Goal: Task Accomplishment & Management: Use online tool/utility

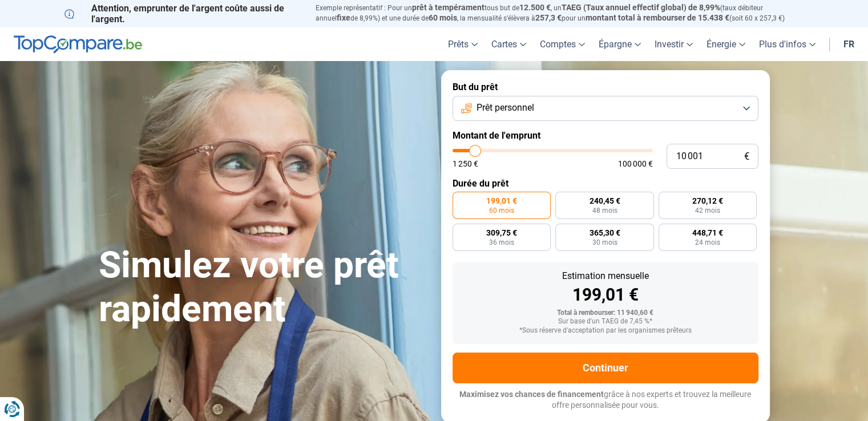
type input "15 500"
type input "15500"
click at [485, 151] on input "range" at bounding box center [552, 150] width 200 height 3
radio input "false"
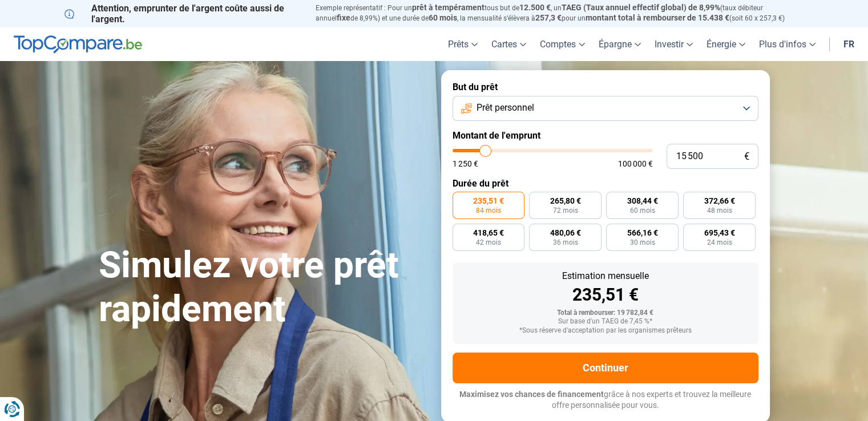
type input "24 750"
type input "24750"
type input "25 000"
type input "25000"
click at [503, 149] on input "range" at bounding box center [552, 150] width 200 height 3
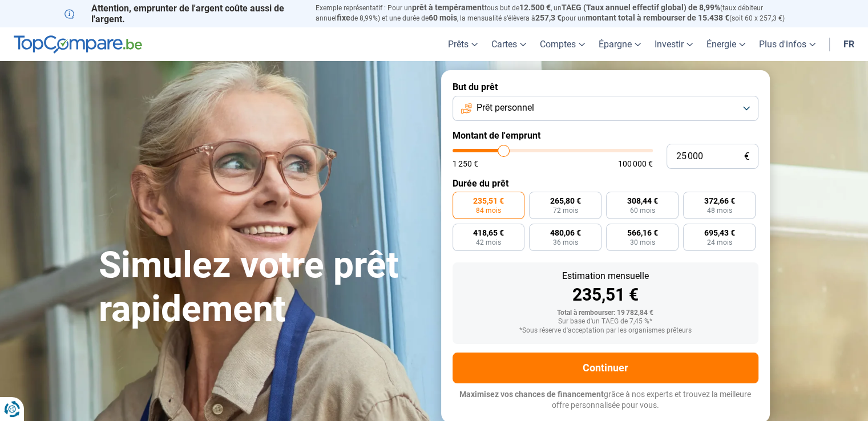
radio input "false"
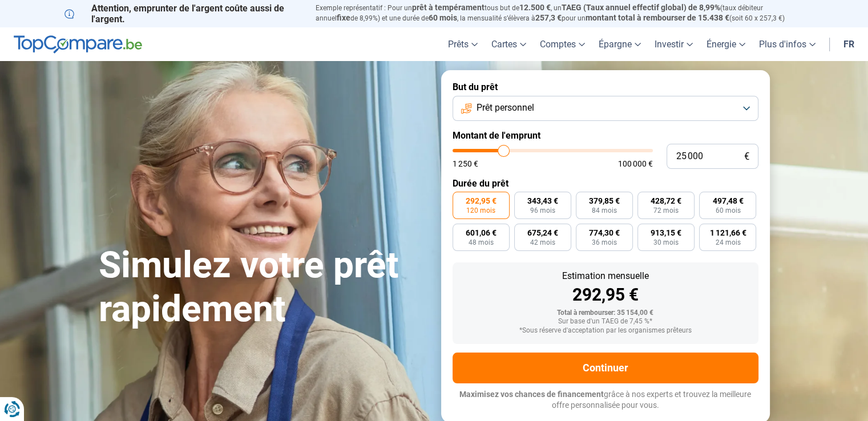
click at [503, 149] on input "range" at bounding box center [552, 150] width 200 height 3
type input "25 500"
type input "25500"
type input "24 750"
type input "24750"
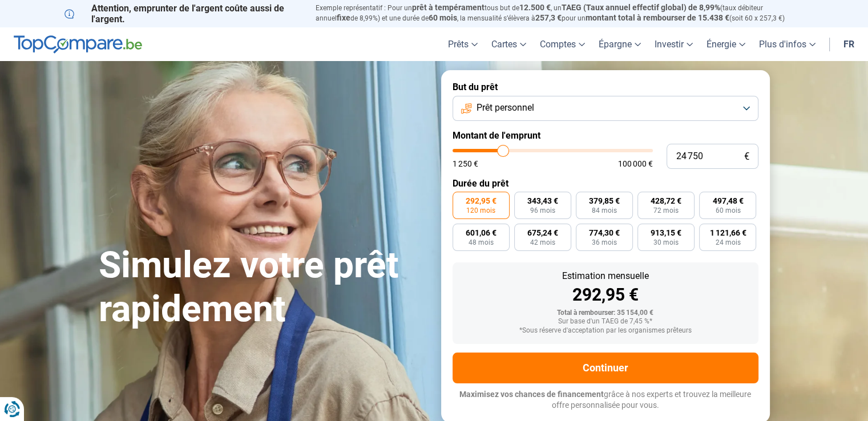
type input "23 500"
type input "23500"
type input "23 000"
type input "23000"
type input "21 500"
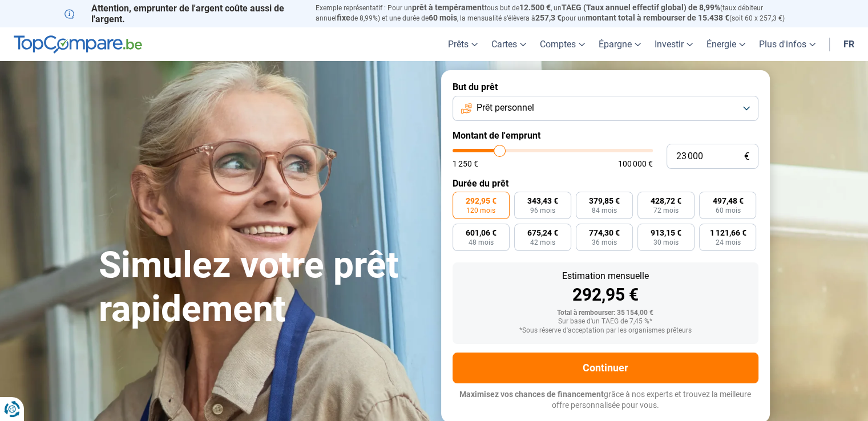
type input "21500"
type input "20 750"
type input "20750"
type input "19 250"
type input "19250"
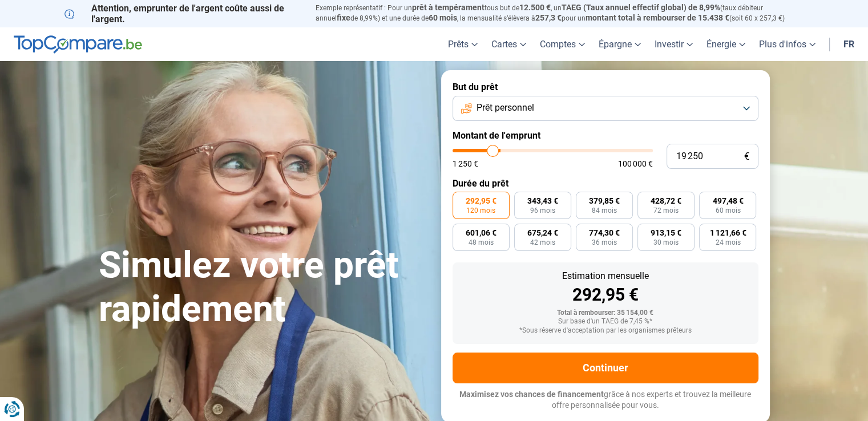
type input "18 250"
type input "18250"
type input "17 750"
type input "17750"
type input "16 500"
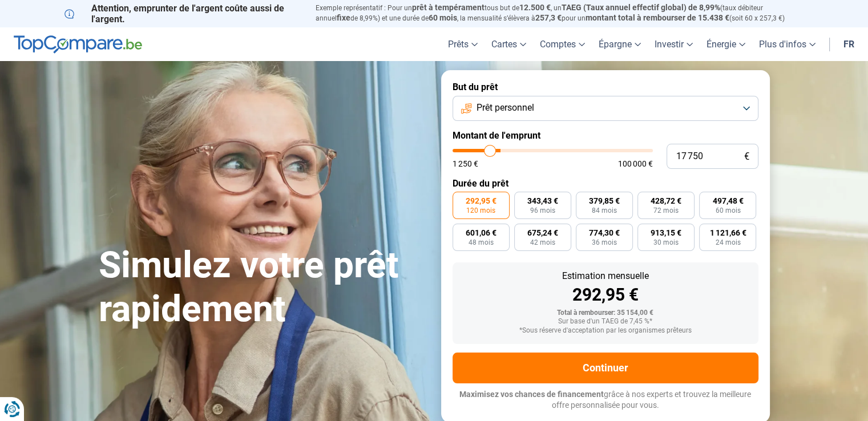
type input "16500"
type input "15 750"
type input "15750"
type input "15 250"
type input "15250"
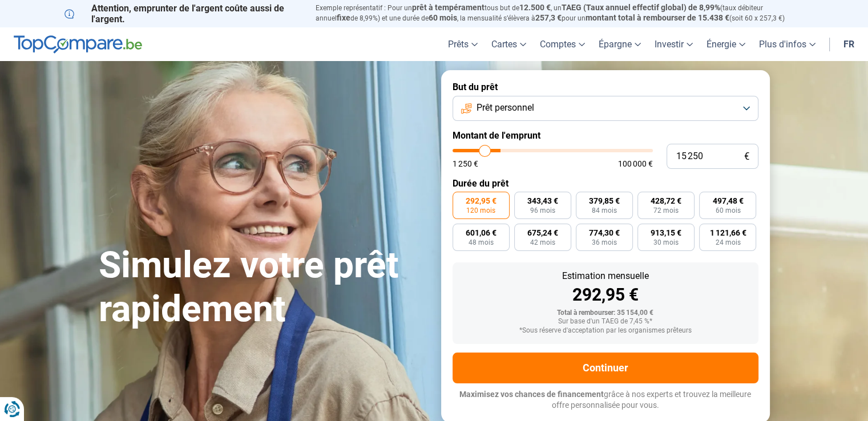
type input "14 500"
type input "14500"
type input "13 750"
type input "13750"
type input "13 500"
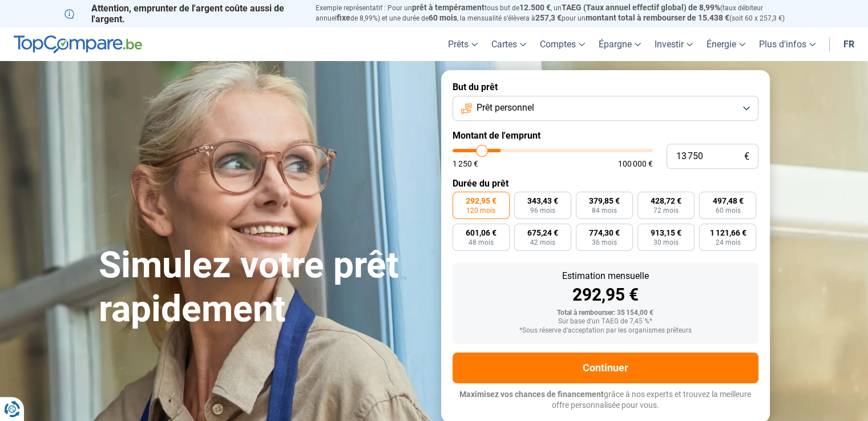
type input "13500"
type input "12 750"
type input "12750"
type input "12 500"
type input "12500"
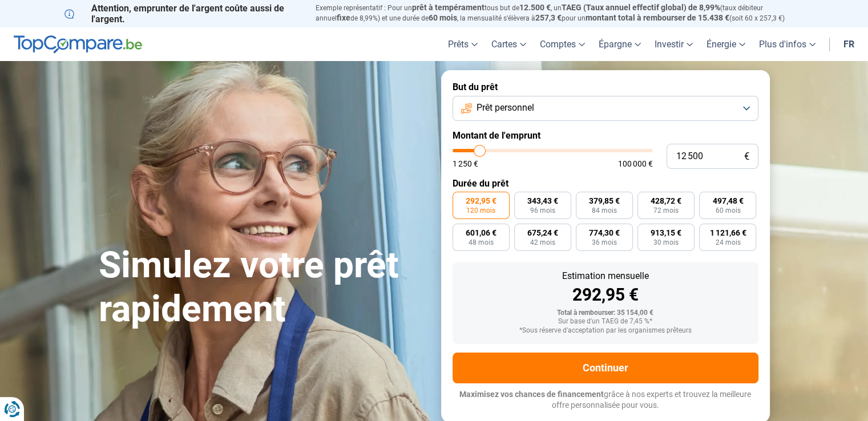
type input "12 250"
type input "12250"
type input "12 000"
type input "12000"
type input "11 500"
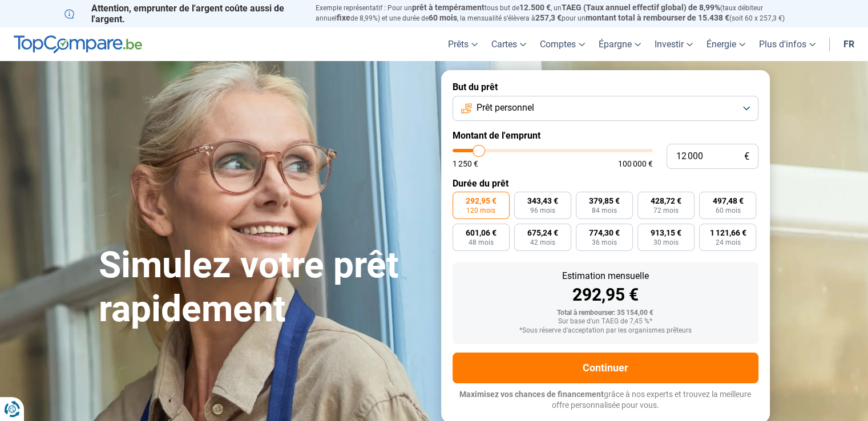
type input "11500"
type input "11 250"
type input "11250"
type input "10 750"
type input "10750"
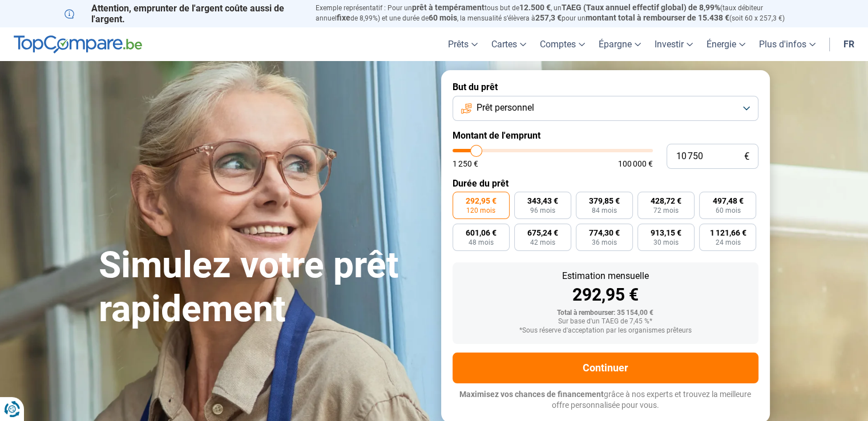
type input "10 500"
type input "10500"
type input "9 750"
type input "9750"
type input "9 250"
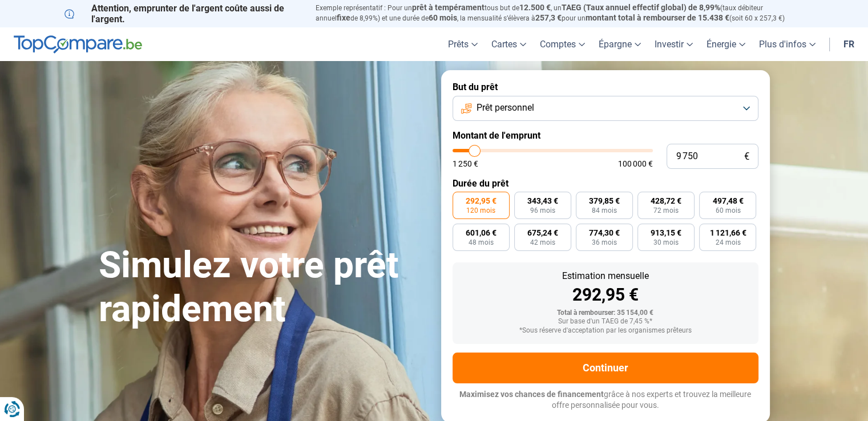
type input "9250"
type input "8 750"
type input "8750"
type input "8 500"
type input "8500"
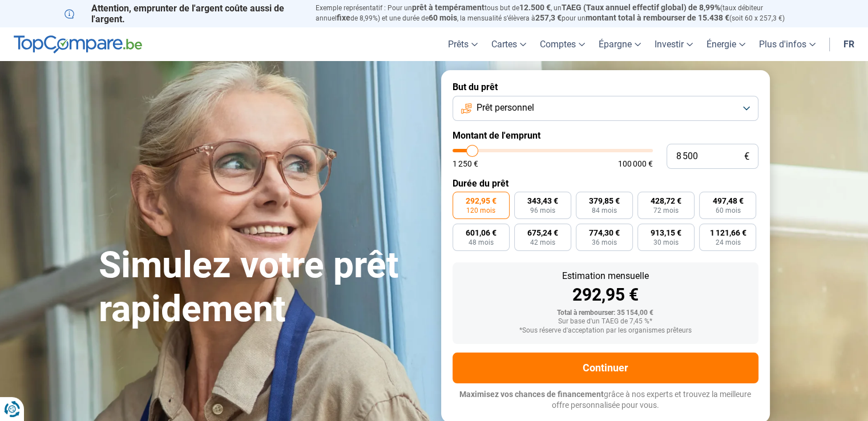
type input "8 250"
type input "8250"
type input "8 000"
type input "8000"
type input "7 500"
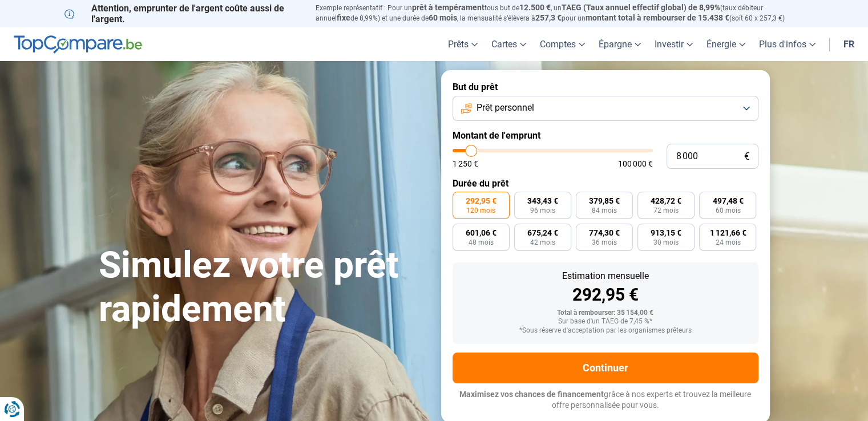
type input "7500"
type input "7 000"
type input "7000"
type input "6 750"
type input "6750"
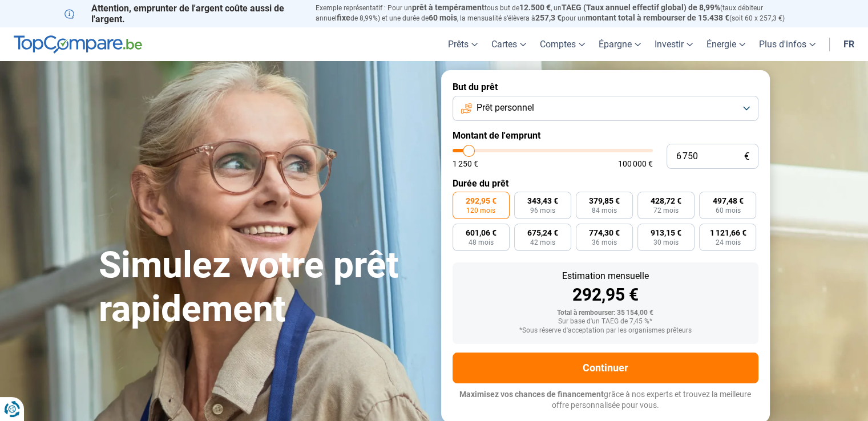
type input "6 500"
type input "6500"
type input "6 250"
type input "6250"
type input "6 000"
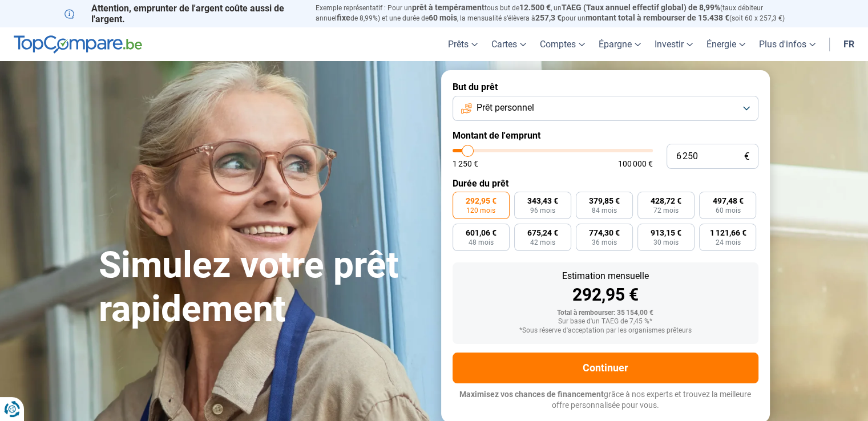
type input "6000"
type input "5 750"
type input "5750"
type input "5 500"
type input "5500"
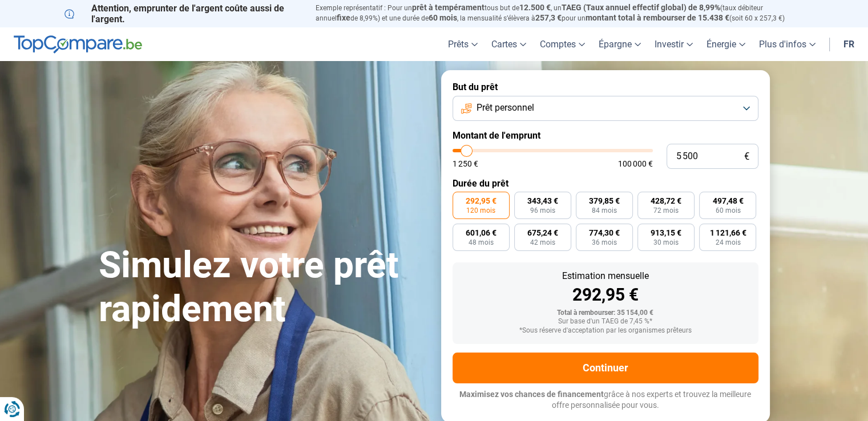
type input "5 250"
type input "5250"
type input "5 000"
type input "5000"
type input "4 750"
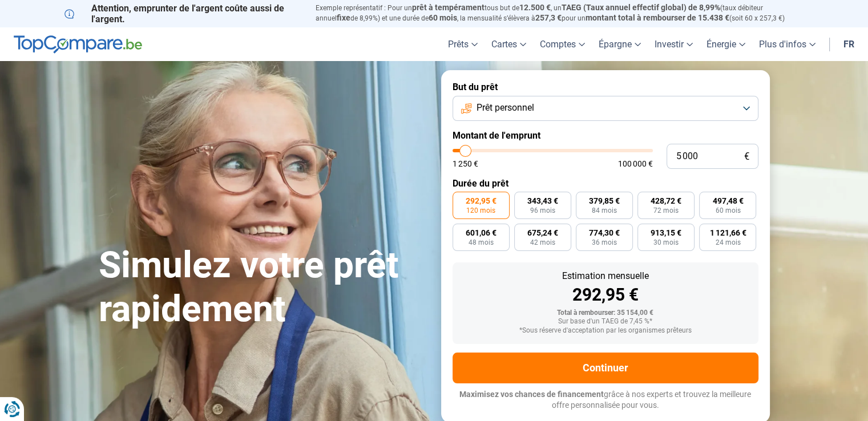
type input "4750"
type input "4 500"
type input "4500"
type input "4 250"
type input "4250"
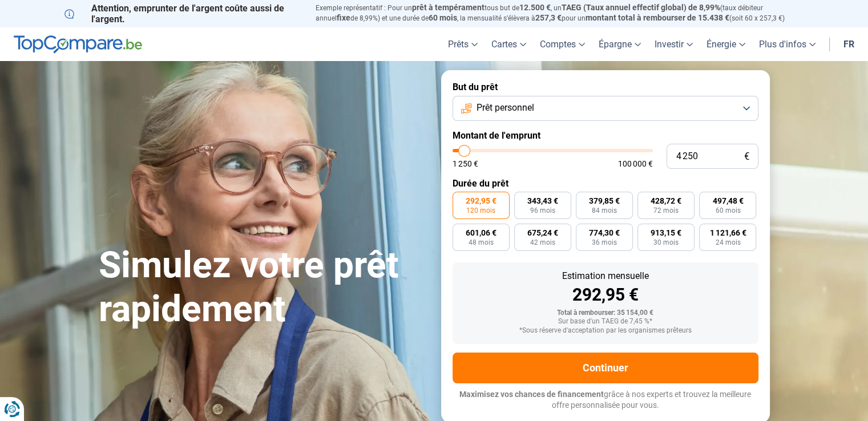
type input "4 000"
type input "4000"
type input "3 750"
type input "3750"
type input "3 500"
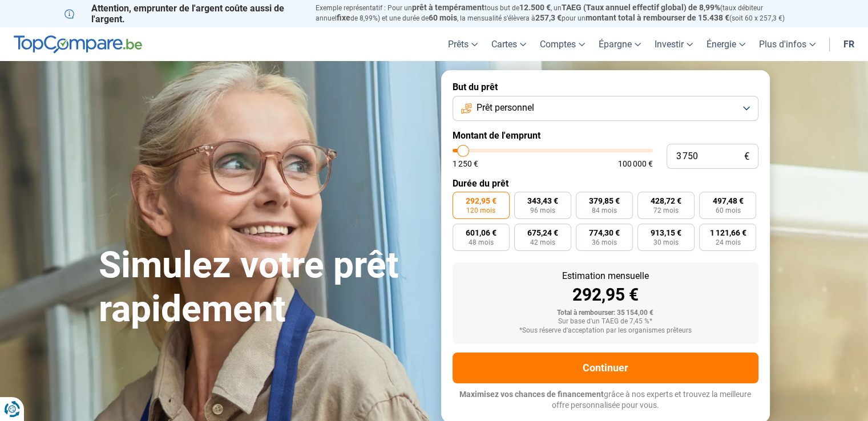
type input "3500"
type input "3 250"
type input "3250"
type input "3 500"
type input "3500"
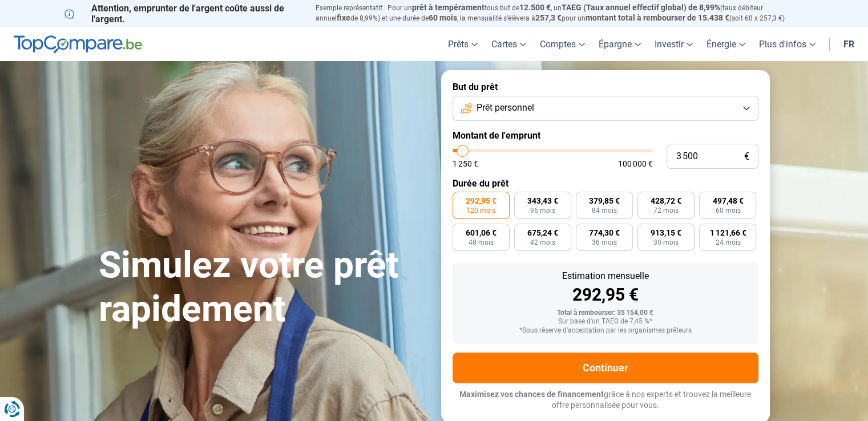
type input "3 750"
type input "3750"
type input "4 000"
type input "4000"
type input "4 250"
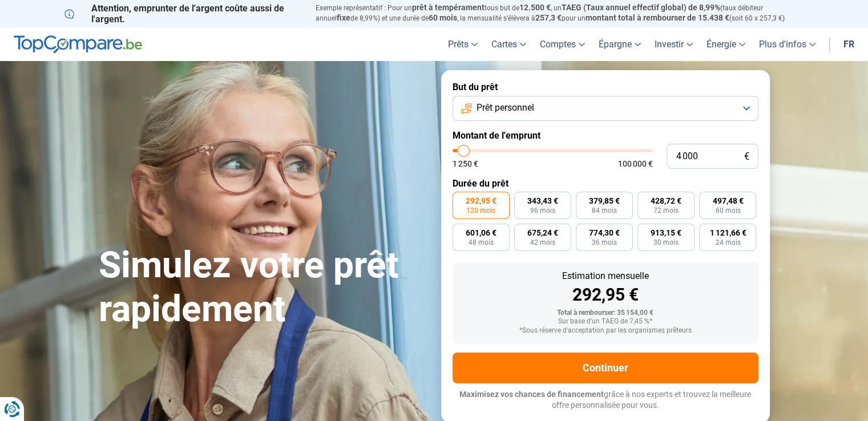
type input "4250"
type input "4 000"
type input "4000"
type input "3 750"
type input "3750"
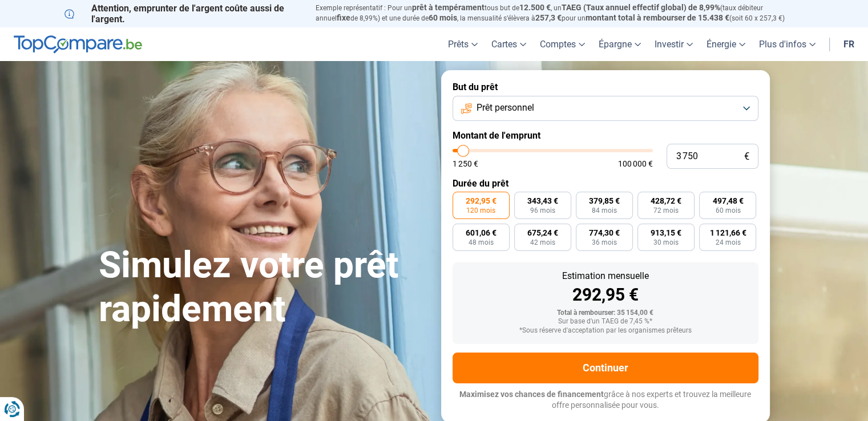
type input "3 500"
type input "3500"
type input "3 750"
type input "3750"
type input "4 000"
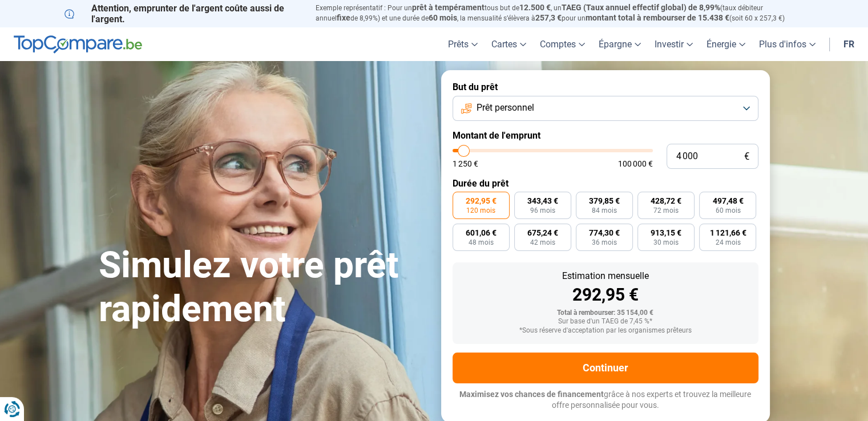
drag, startPoint x: 505, startPoint y: 147, endPoint x: 463, endPoint y: 153, distance: 42.0
type input "4000"
click at [463, 152] on input "range" at bounding box center [552, 150] width 200 height 3
radio input "true"
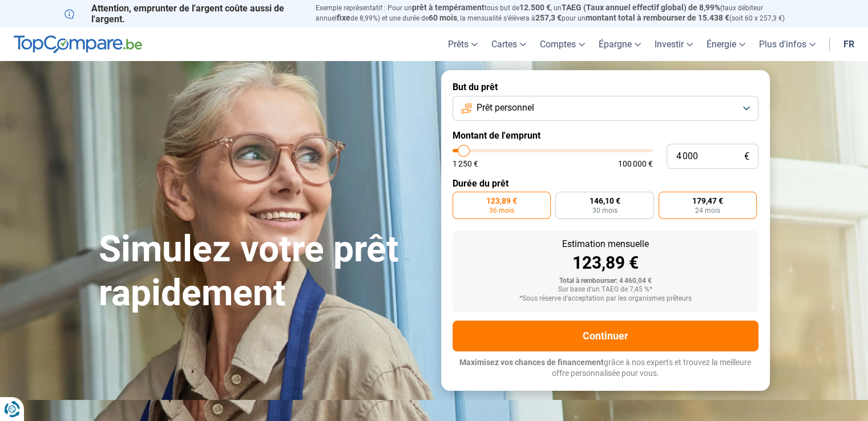
click at [702, 204] on span "179,47 €" at bounding box center [707, 201] width 31 height 8
click at [666, 199] on input "179,47 € 24 mois" at bounding box center [661, 195] width 7 height 7
radio input "true"
click at [650, 104] on button "Prêt personnel" at bounding box center [605, 108] width 306 height 25
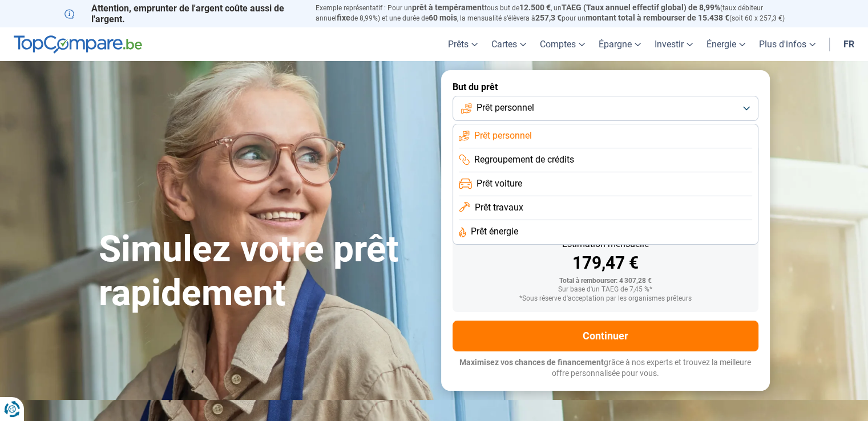
click at [605, 176] on li "Prêt voiture" at bounding box center [605, 184] width 293 height 24
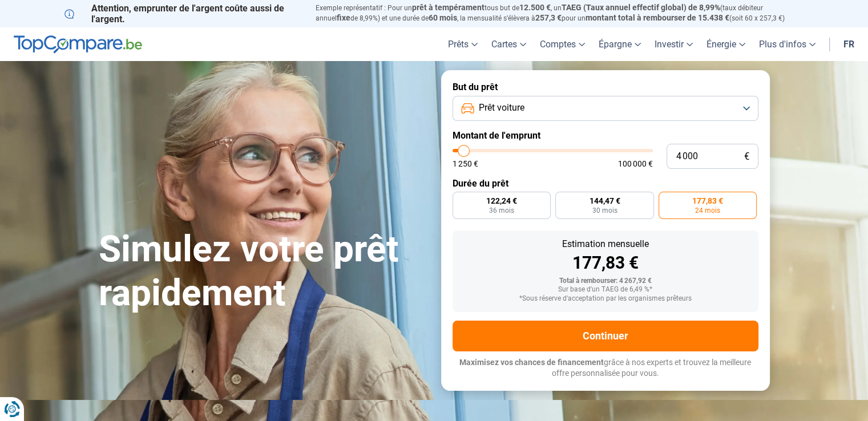
click at [609, 109] on button "Prêt voiture" at bounding box center [605, 108] width 306 height 25
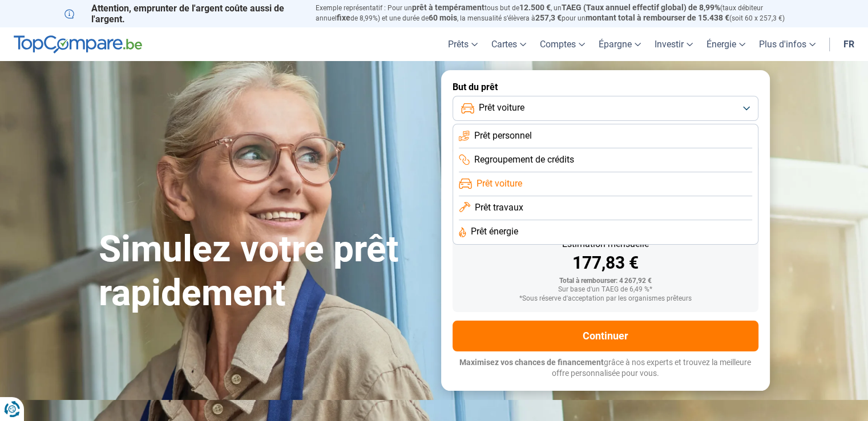
click at [599, 133] on li "Prêt personnel" at bounding box center [605, 136] width 293 height 24
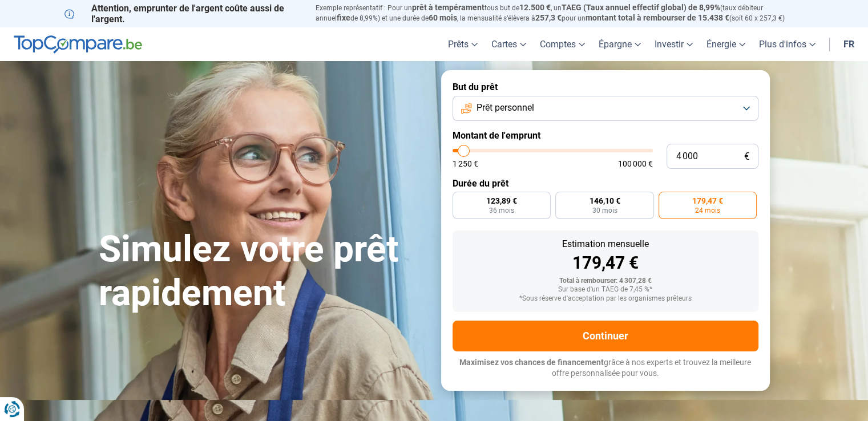
click at [601, 110] on button "Prêt personnel" at bounding box center [605, 108] width 306 height 25
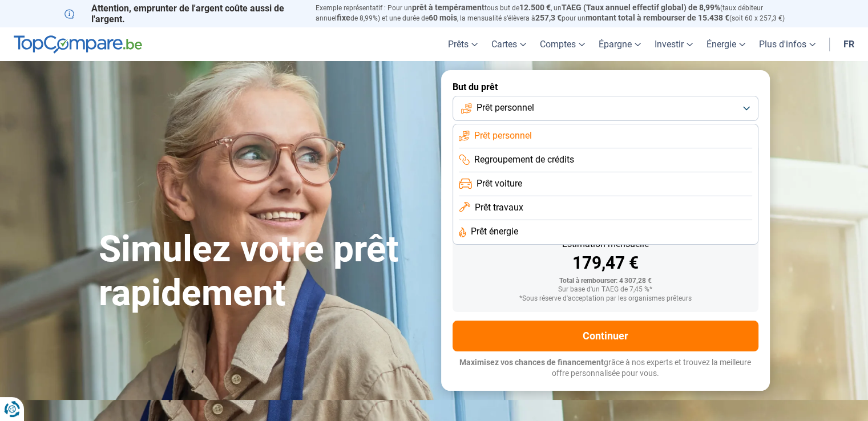
click at [580, 207] on li "Prêt travaux" at bounding box center [605, 208] width 293 height 24
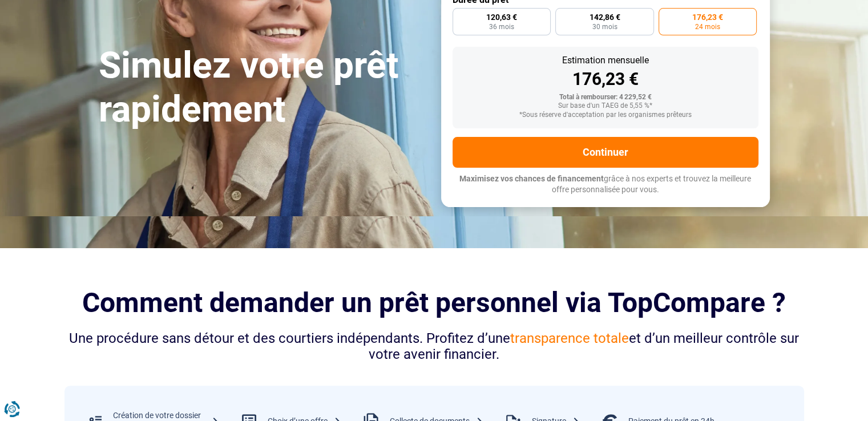
scroll to position [193, 0]
